Goal: Task Accomplishment & Management: Use online tool/utility

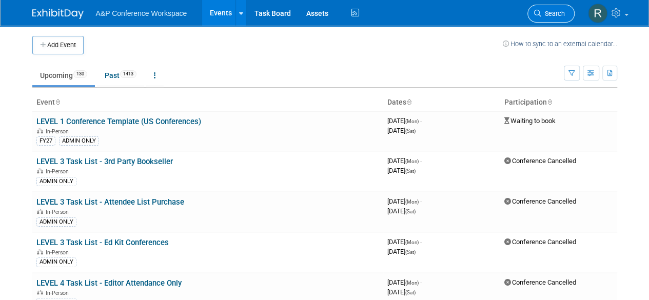
click at [552, 14] on span "Search" at bounding box center [553, 14] width 24 height 8
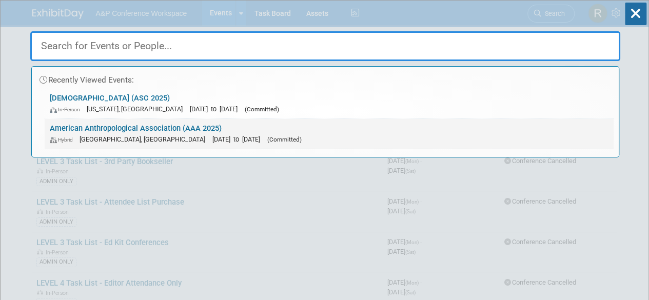
click at [156, 130] on link "American Anthropological Association (AAA 2025) Hybrid New Orleans, LA Nov 20, …" at bounding box center [329, 134] width 569 height 30
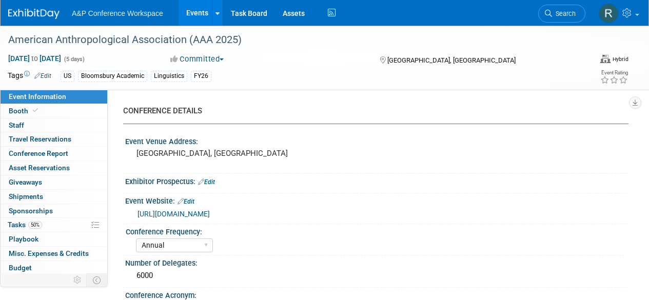
select select "Annual"
select select "Level 2"
select select "In-Person Booth"
select select "Anthropology"
select select "Bloomsbury Academic"
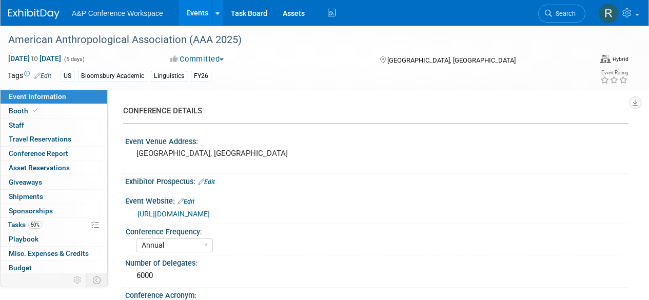
select select "[PERSON_NAME]"
select select "Networking/Commissioning"
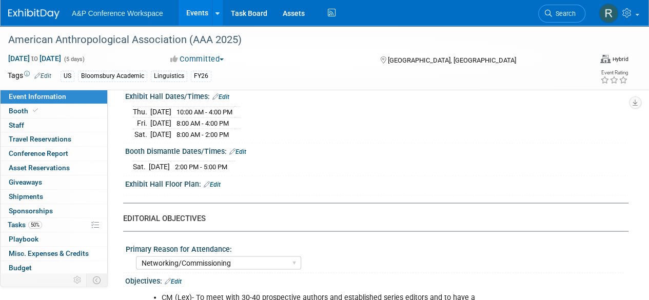
scroll to position [753, 0]
